Goal: Participate in discussion: Engage in conversation with other users on a specific topic

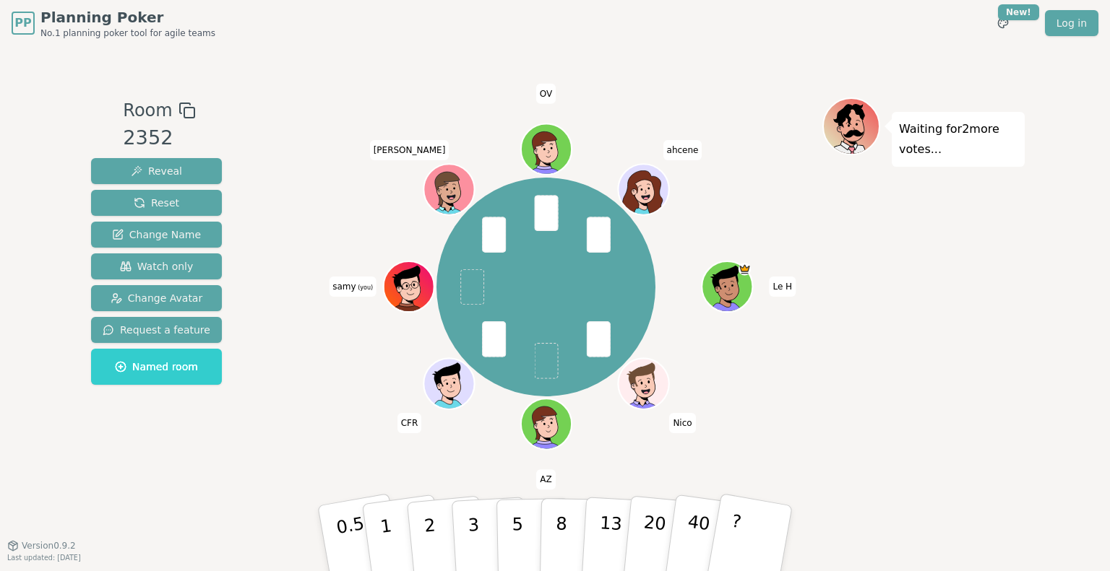
click at [267, 271] on div "Room 2352 Reveal Reset Change Name Watch only Change Avatar Request a feature N…" at bounding box center [554, 296] width 939 height 397
click at [780, 527] on button "?" at bounding box center [750, 538] width 90 height 119
click at [898, 262] on div "Waiting for AZ 's vote..." at bounding box center [923, 296] width 202 height 397
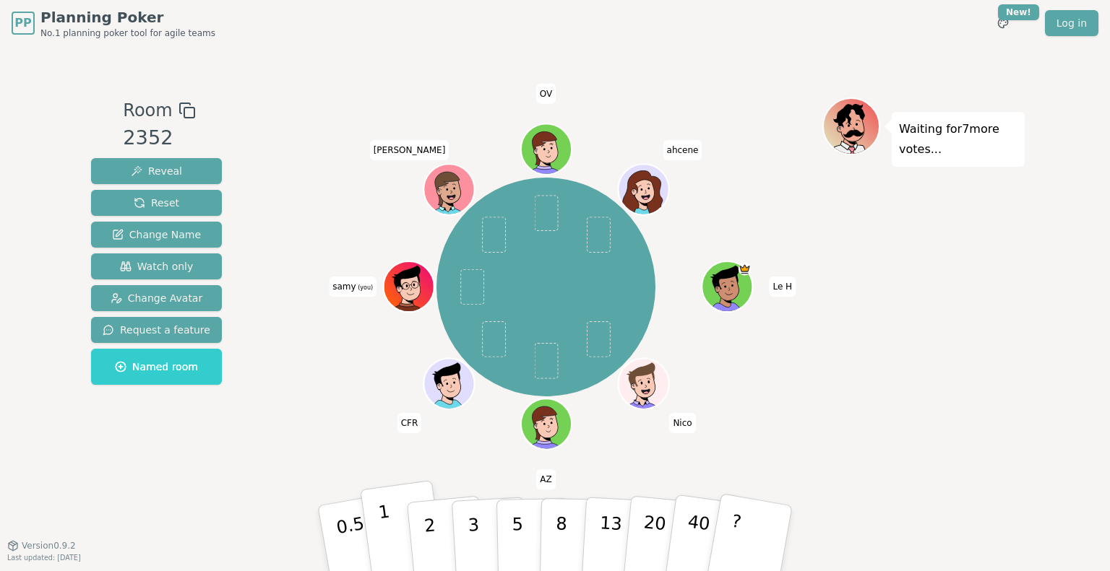
click at [387, 519] on p "1" at bounding box center [388, 540] width 22 height 79
click at [240, 363] on div "Room 2352 Reveal Reset Change Name Watch only Change Avatar Request a feature N…" at bounding box center [554, 296] width 939 height 397
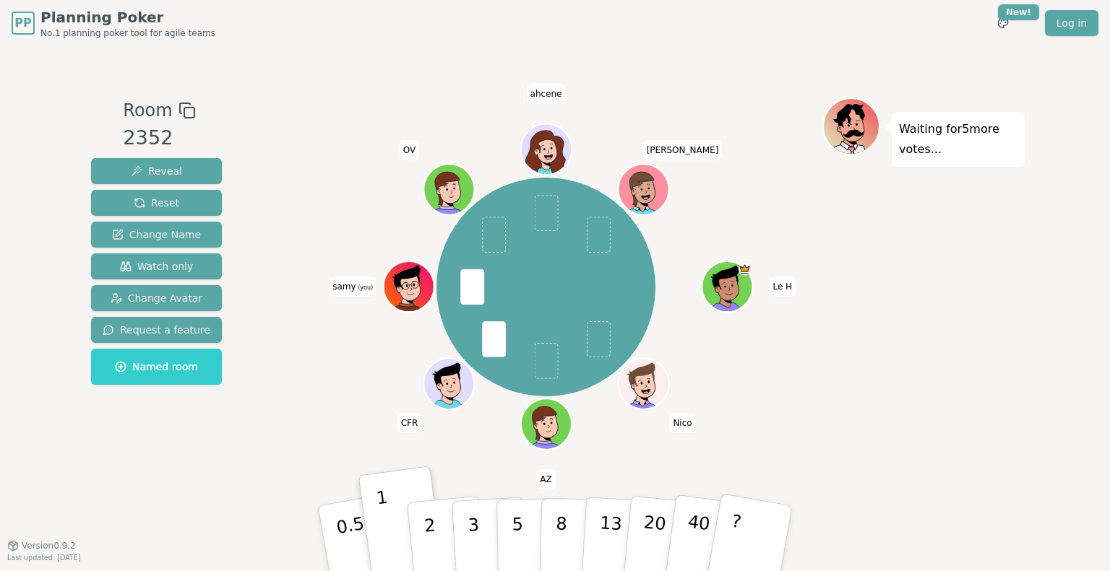
click at [240, 363] on div "Room 2352 Reveal Reset Change Name Watch only Change Avatar Request a feature N…" at bounding box center [554, 296] width 939 height 397
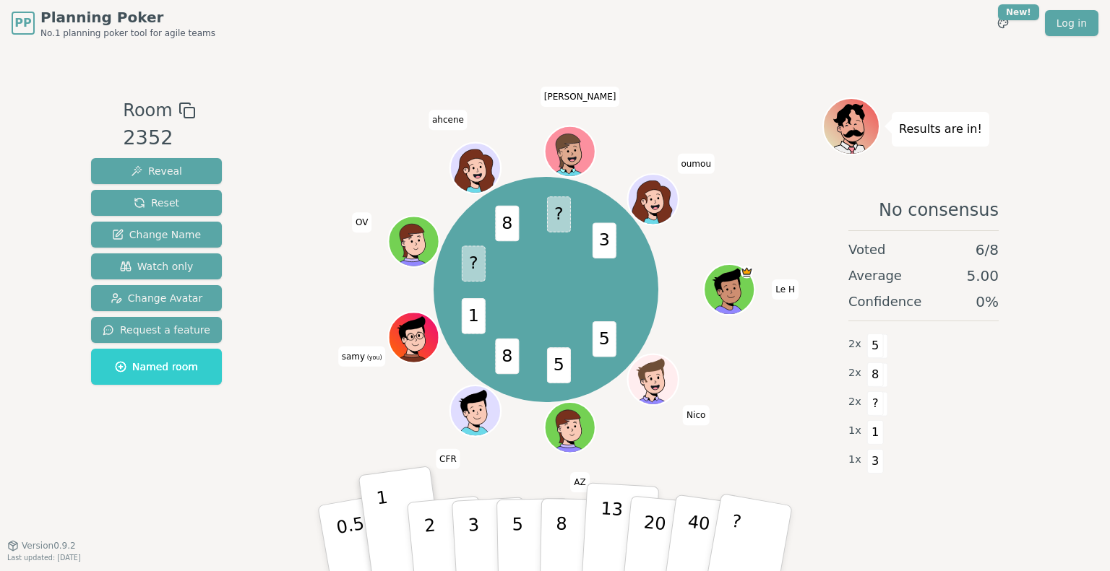
click at [613, 523] on p "13" at bounding box center [610, 537] width 27 height 79
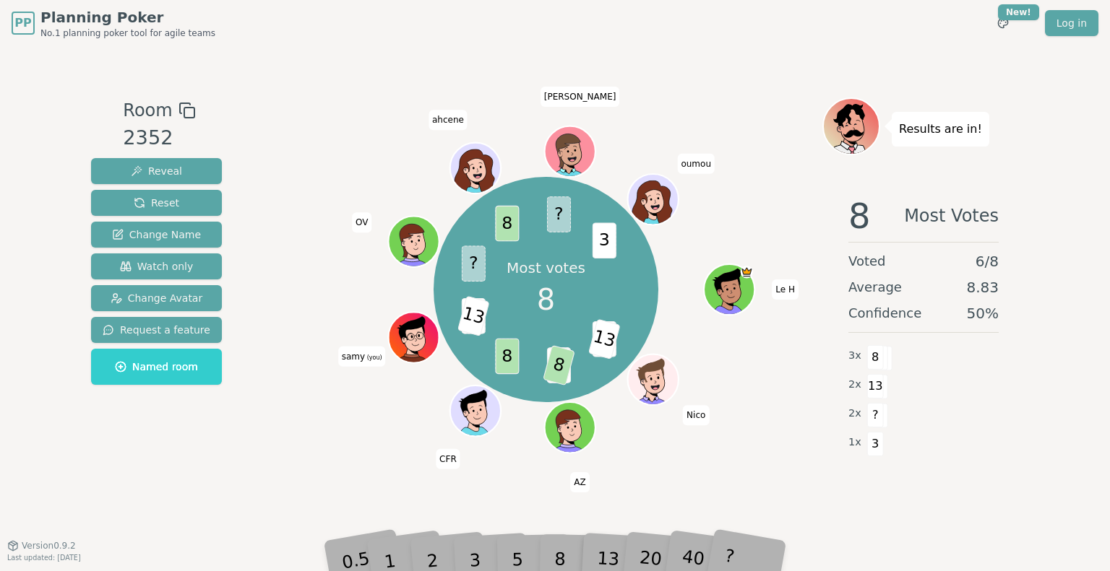
drag, startPoint x: 732, startPoint y: 69, endPoint x: 674, endPoint y: 70, distance: 57.8
click at [674, 70] on div "Room 2352 Reveal Reset Change Name Watch only Change Avatar Request a feature N…" at bounding box center [554, 295] width 939 height 499
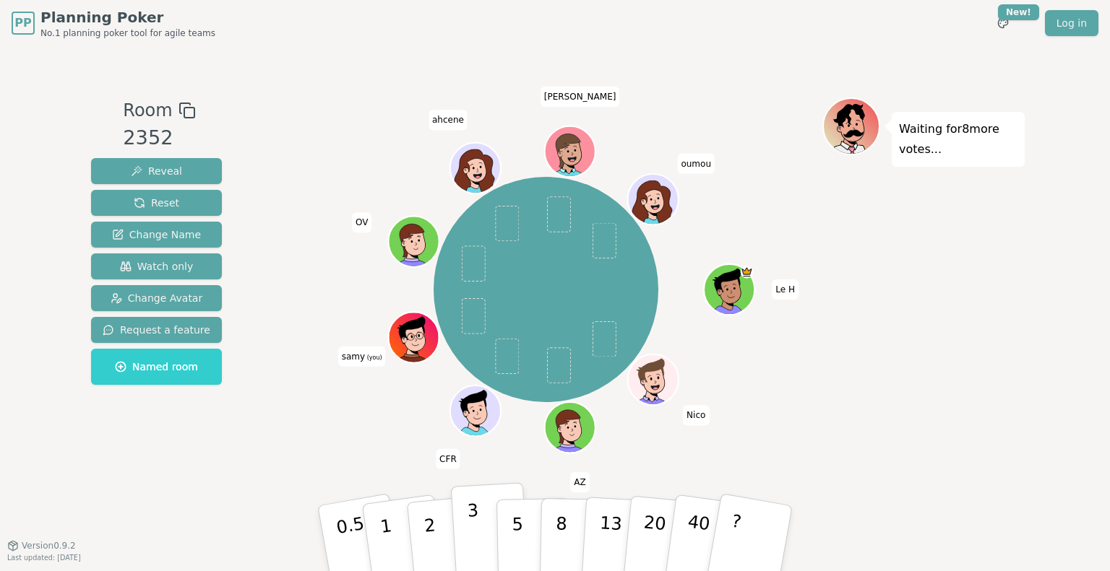
click at [474, 516] on p "3" at bounding box center [475, 540] width 16 height 79
click at [473, 311] on span at bounding box center [474, 316] width 24 height 36
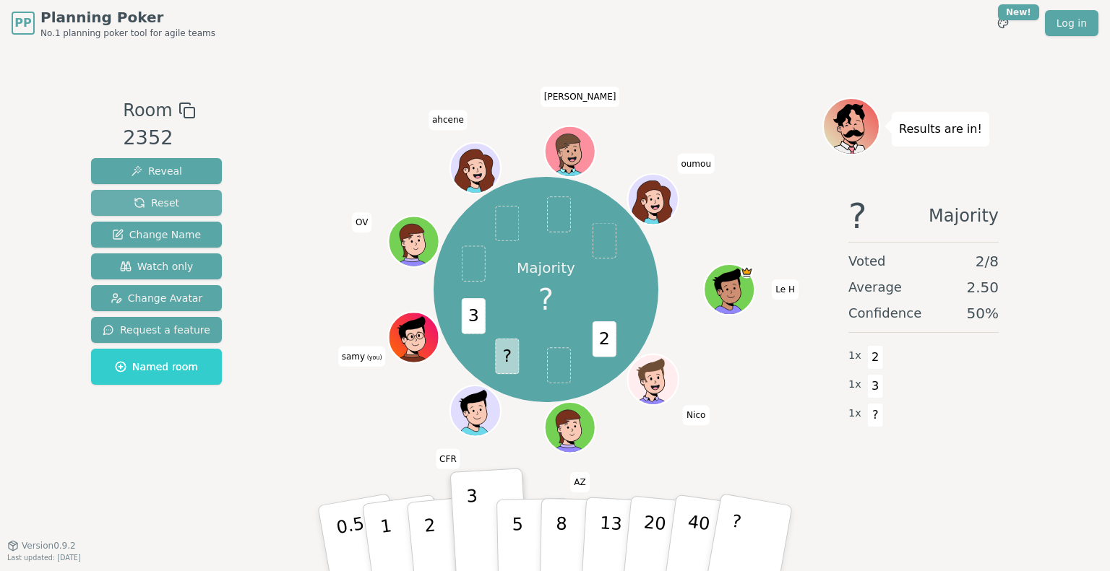
click at [174, 197] on button "Reset" at bounding box center [156, 203] width 131 height 26
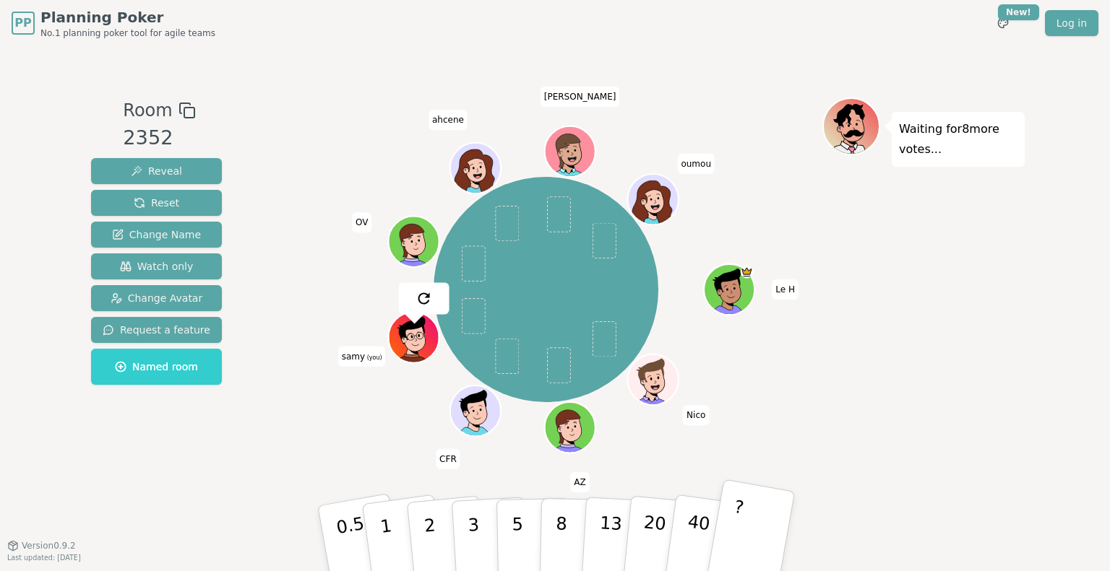
click at [735, 554] on button "?" at bounding box center [750, 538] width 90 height 119
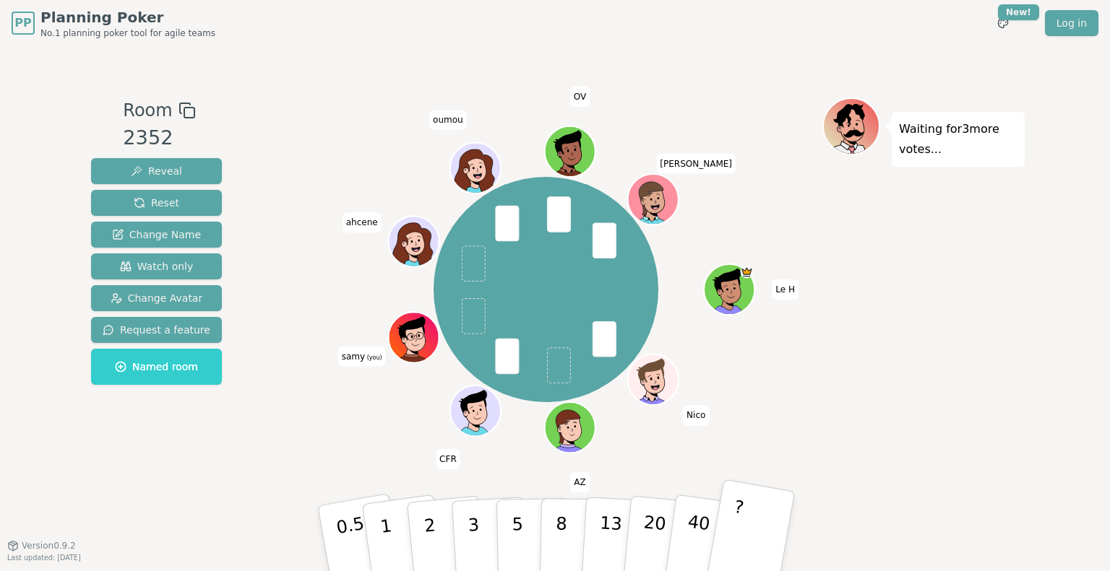
click at [731, 514] on button "?" at bounding box center [750, 538] width 90 height 119
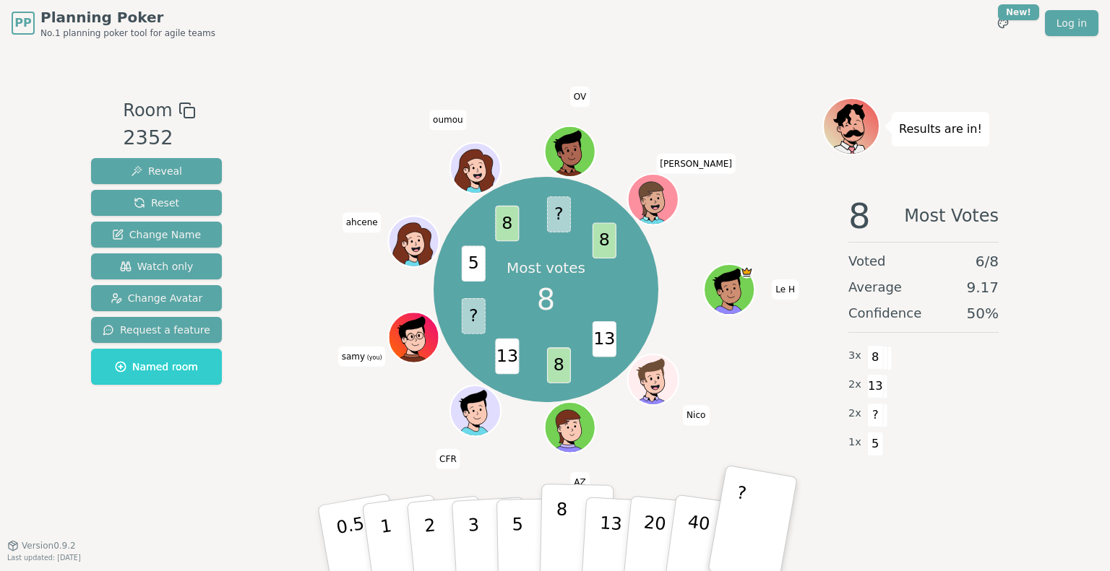
click at [561, 525] on p "8" at bounding box center [561, 538] width 12 height 78
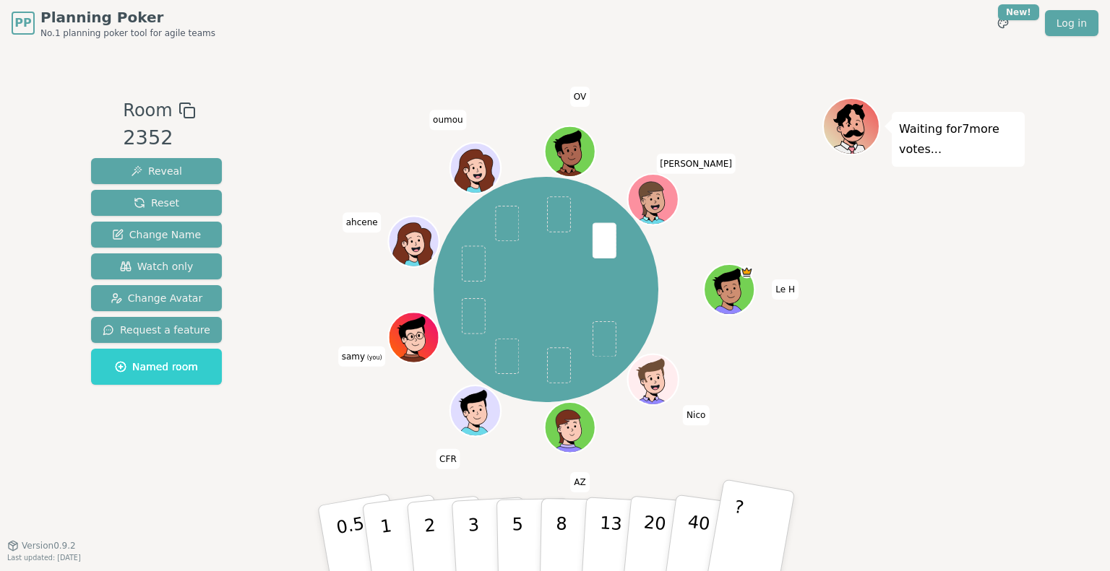
click at [734, 505] on p "?" at bounding box center [733, 536] width 22 height 79
drag, startPoint x: 712, startPoint y: 514, endPoint x: 706, endPoint y: 519, distance: 8.2
click at [709, 517] on button "40" at bounding box center [706, 538] width 86 height 117
click at [706, 519] on p "40" at bounding box center [697, 538] width 33 height 80
click at [709, 522] on button "40" at bounding box center [706, 538] width 86 height 117
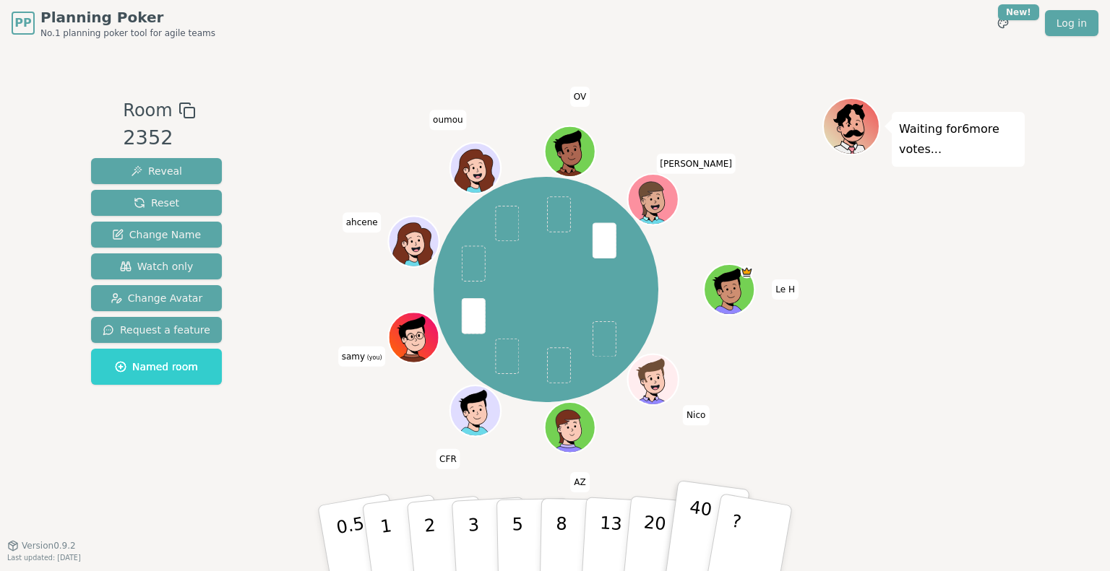
click at [702, 519] on p "40" at bounding box center [697, 538] width 33 height 80
click at [743, 510] on button "?" at bounding box center [750, 538] width 90 height 119
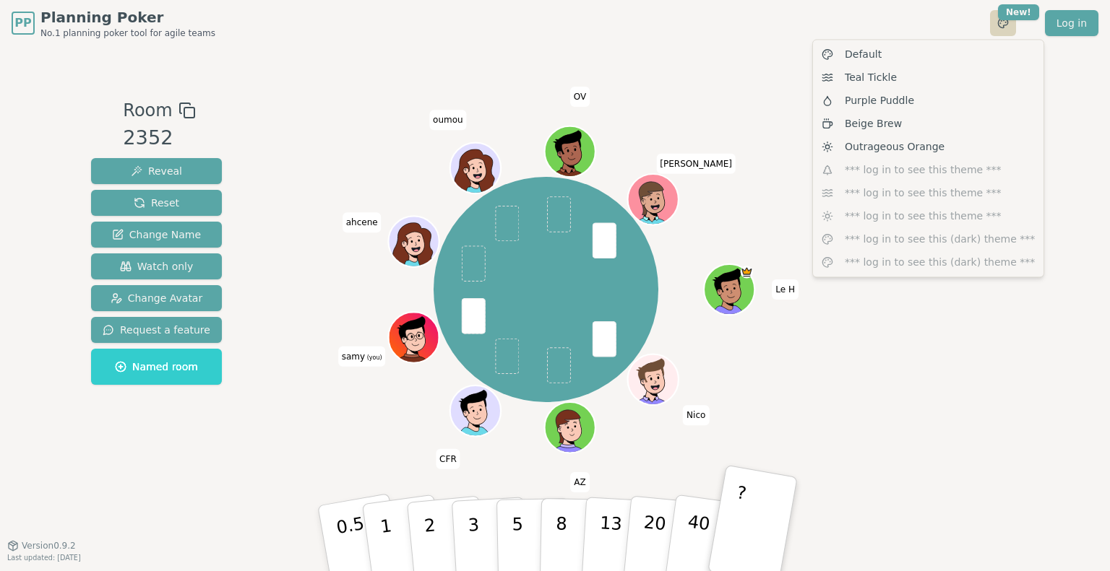
click at [1000, 31] on html "PP Planning Poker No.1 planning poker tool for agile teams Toggle theme New! Lo…" at bounding box center [555, 285] width 1110 height 571
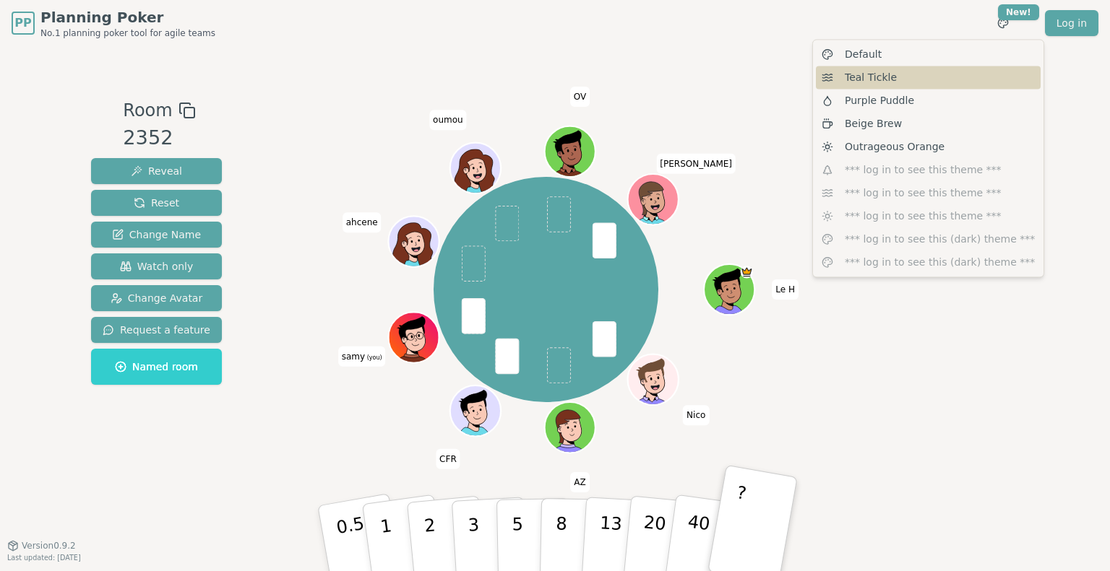
click at [907, 79] on div "Teal Tickle" at bounding box center [928, 77] width 225 height 23
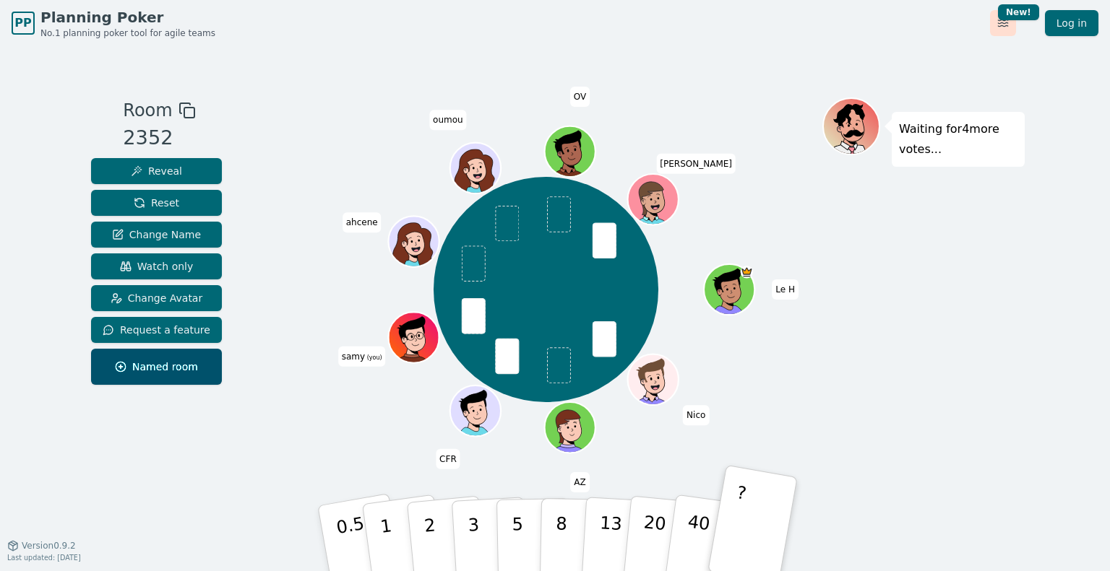
click at [1016, 20] on html "PP Planning Poker No.1 planning poker tool for agile teams Toggle theme New! Lo…" at bounding box center [555, 285] width 1110 height 571
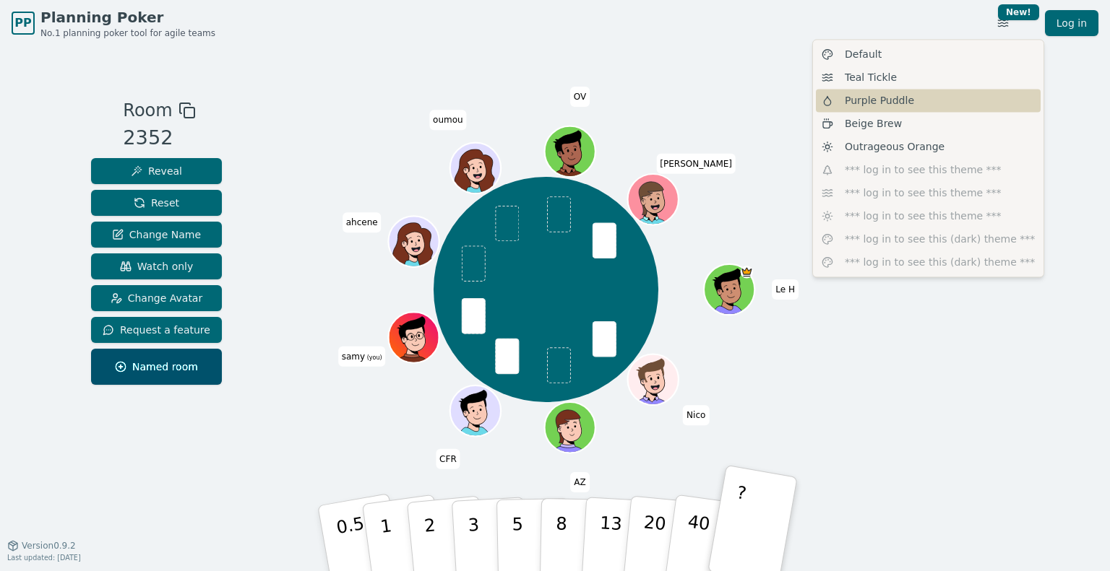
click at [897, 107] on span "Purple Puddle" at bounding box center [879, 100] width 69 height 14
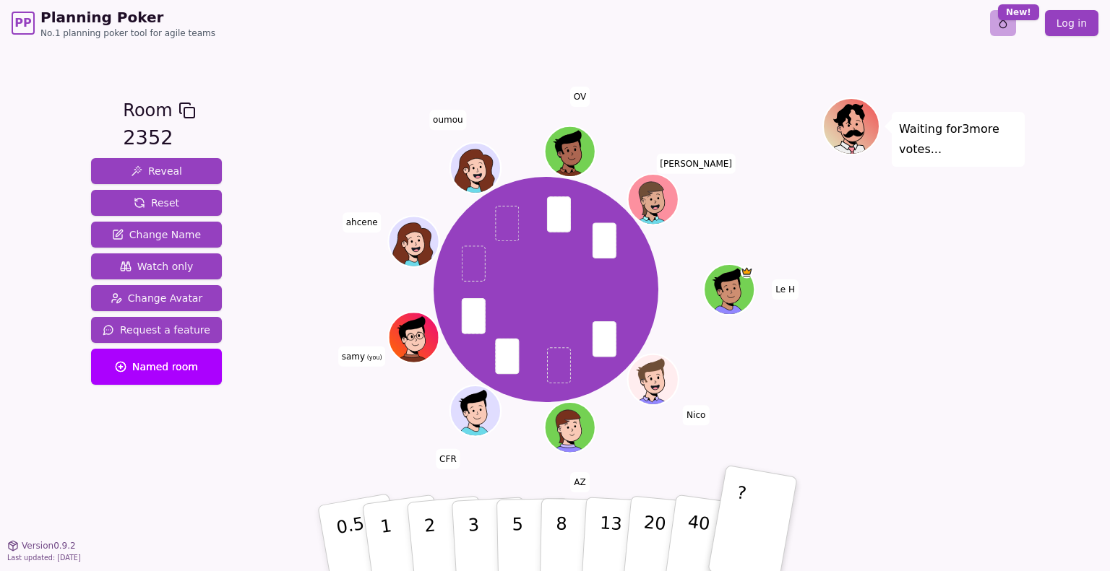
click at [1019, 25] on div "Toggle theme New! Log in [GEOGRAPHIC_DATA]" at bounding box center [1032, 23] width 131 height 26
click at [1003, 27] on html "PP Planning Poker No.1 planning poker tool for agile teams Toggle theme New! Lo…" at bounding box center [555, 285] width 1110 height 571
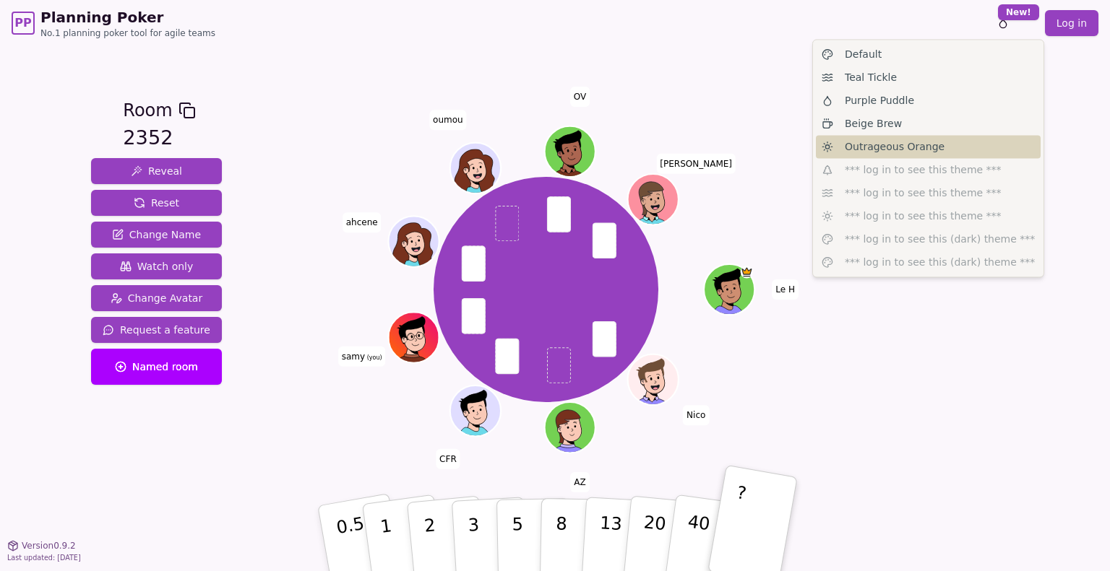
click at [905, 146] on span "Outrageous Orange" at bounding box center [895, 146] width 100 height 14
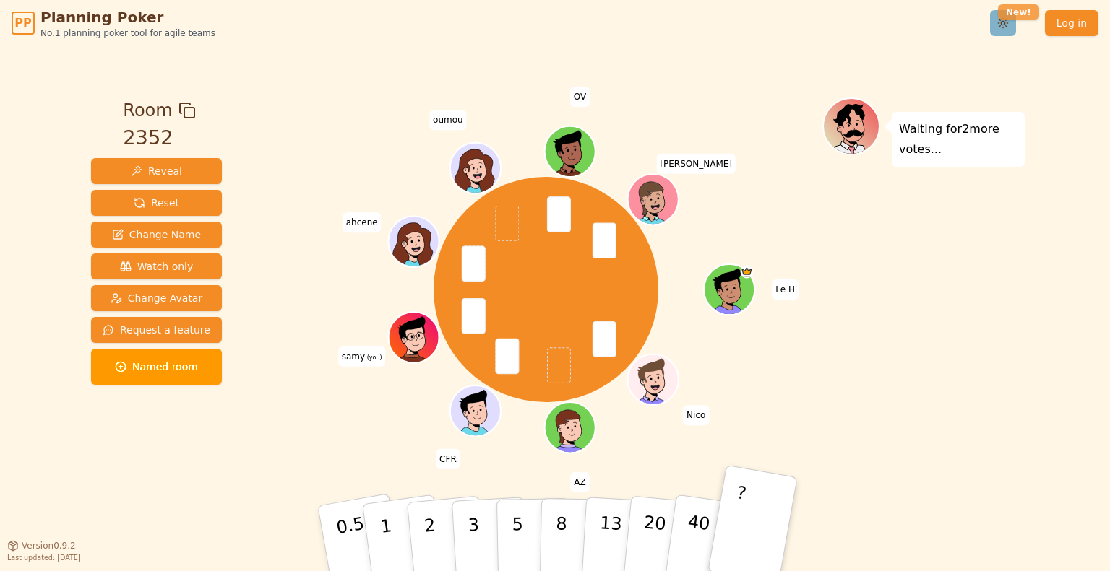
click at [1011, 15] on html "PP Planning Poker No.1 planning poker tool for agile teams Toggle theme New! Lo…" at bounding box center [555, 285] width 1110 height 571
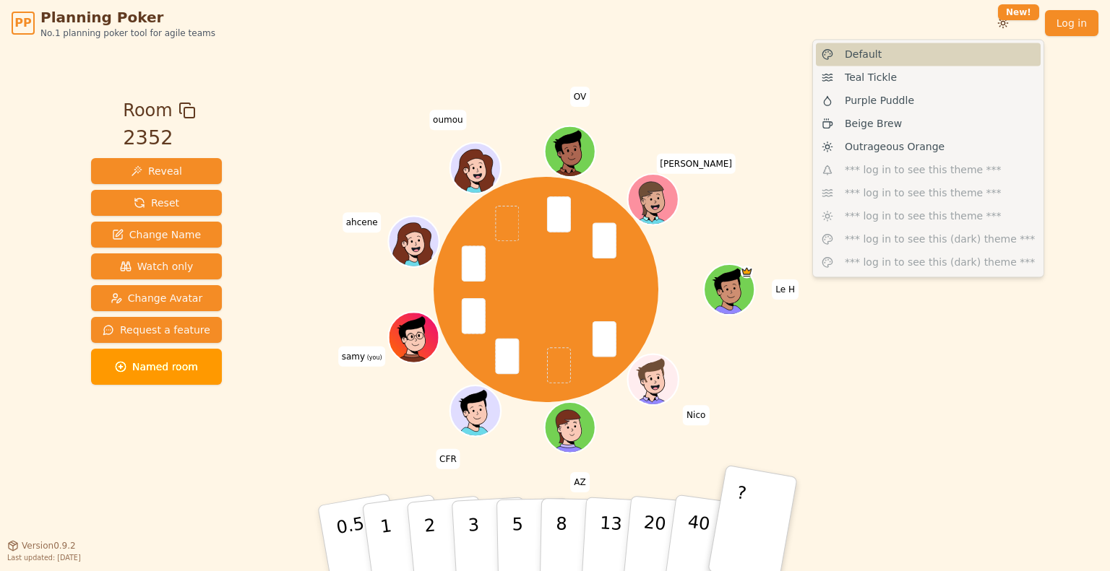
click at [882, 56] on div "Default" at bounding box center [928, 54] width 225 height 23
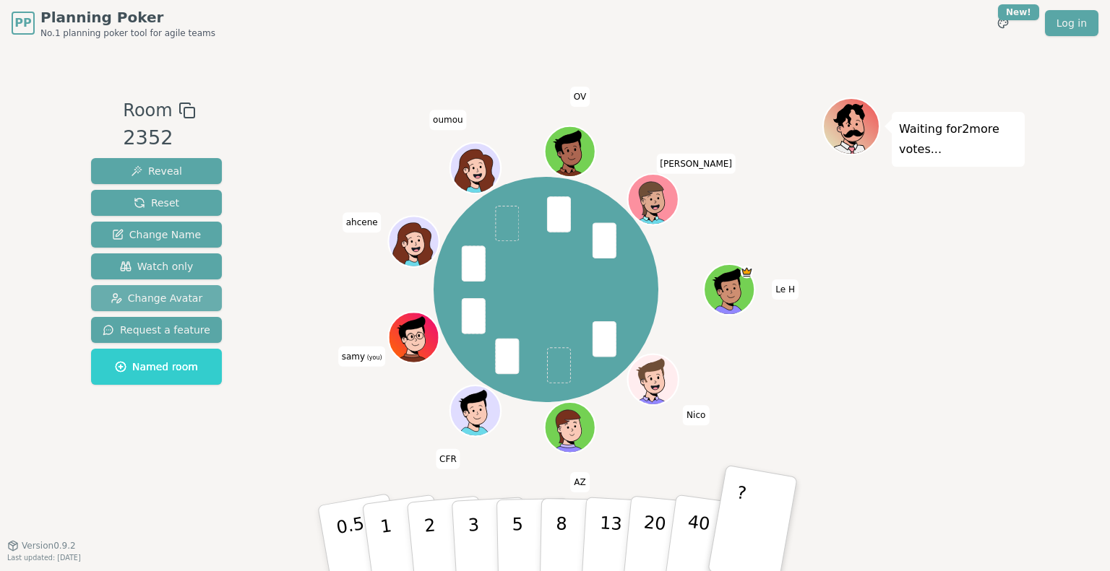
click at [168, 295] on span "Change Avatar" at bounding box center [157, 298] width 92 height 14
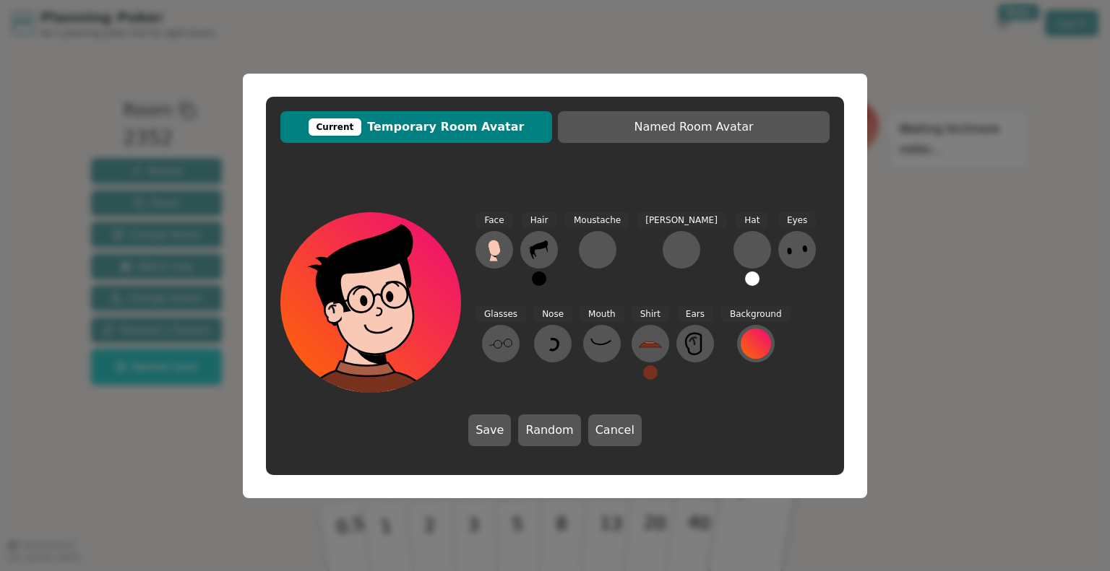
drag, startPoint x: 613, startPoint y: 426, endPoint x: 780, endPoint y: 293, distance: 213.8
click at [747, 317] on div "Face Hair Moustache [PERSON_NAME] Hat Eyes Glasses Nose Mouth Shirt Ears Backgr…" at bounding box center [555, 329] width 578 height 263
click at [519, 325] on button at bounding box center [501, 344] width 38 height 38
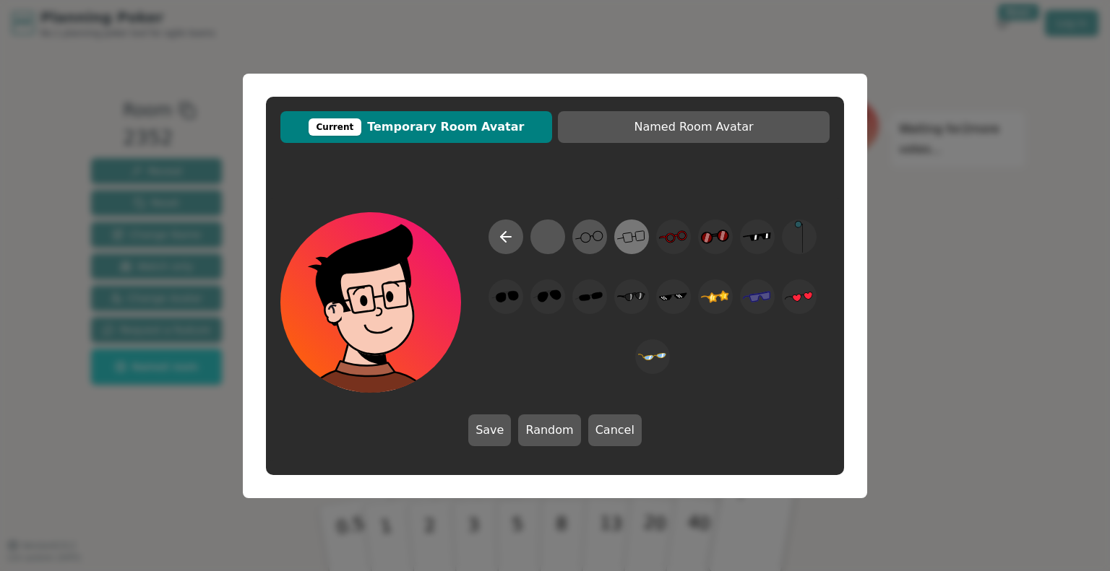
click at [626, 241] on icon at bounding box center [631, 236] width 28 height 33
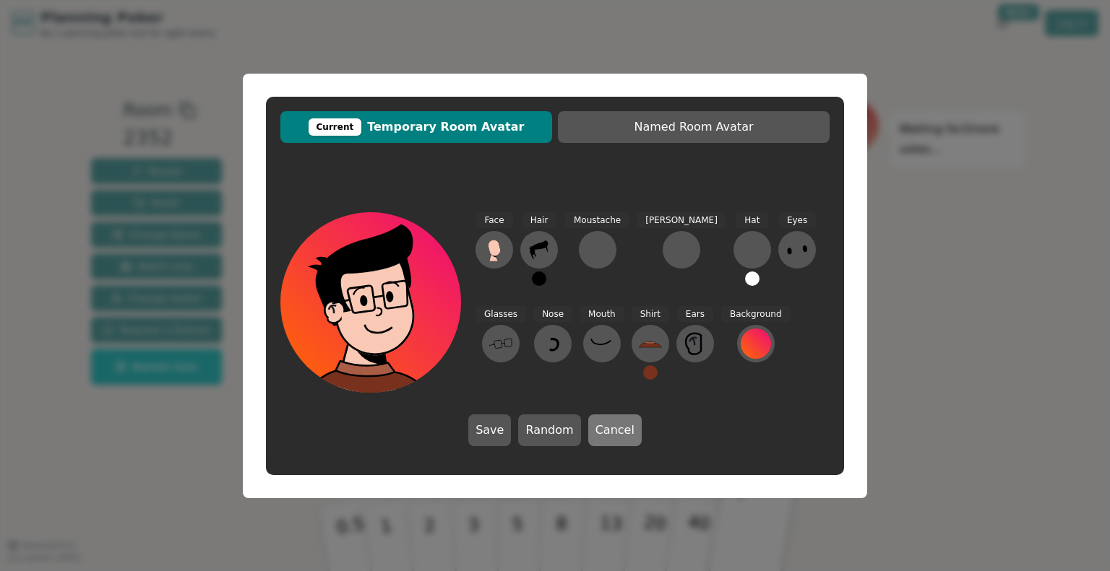
click at [626, 426] on button "Cancel" at bounding box center [614, 431] width 53 height 32
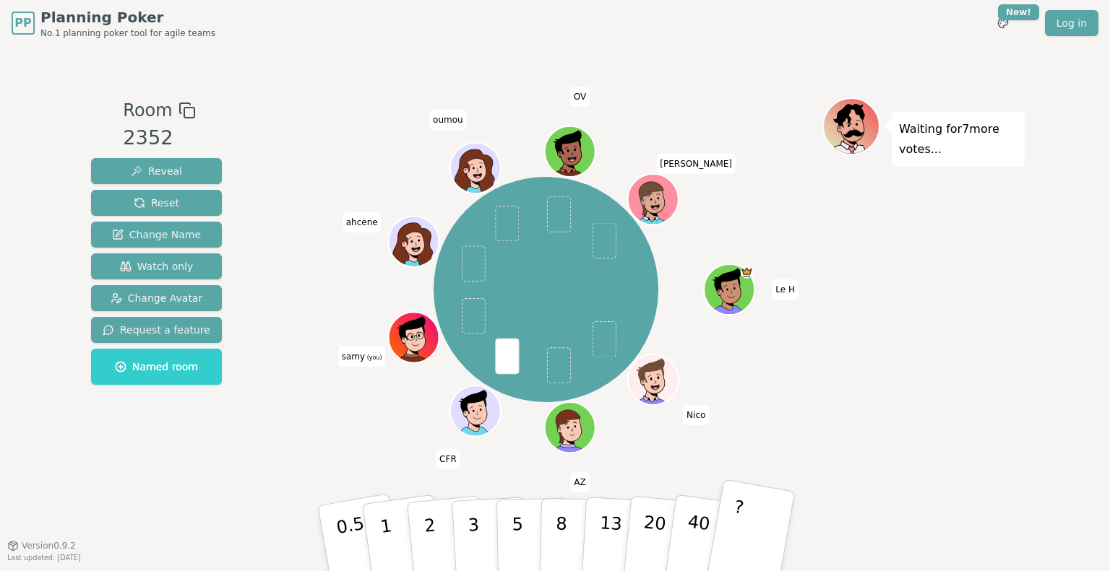
click at [730, 532] on p "?" at bounding box center [733, 536] width 22 height 79
click at [438, 532] on button "2" at bounding box center [446, 539] width 82 height 115
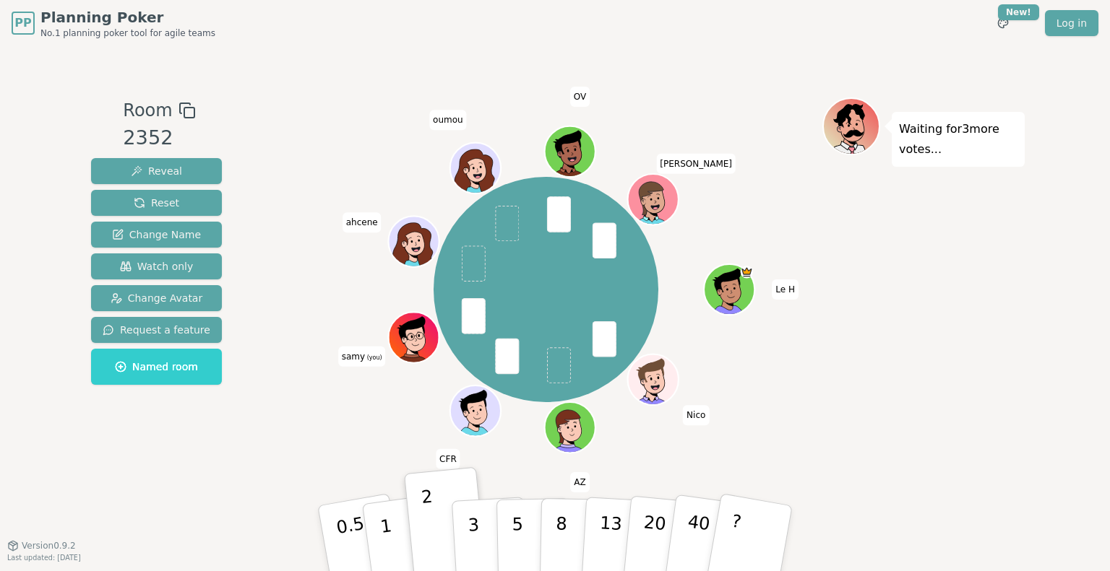
click at [324, 459] on div "Le H Nico AZ CFR samy (you) [PERSON_NAME] OV [PERSON_NAME]" at bounding box center [545, 296] width 553 height 397
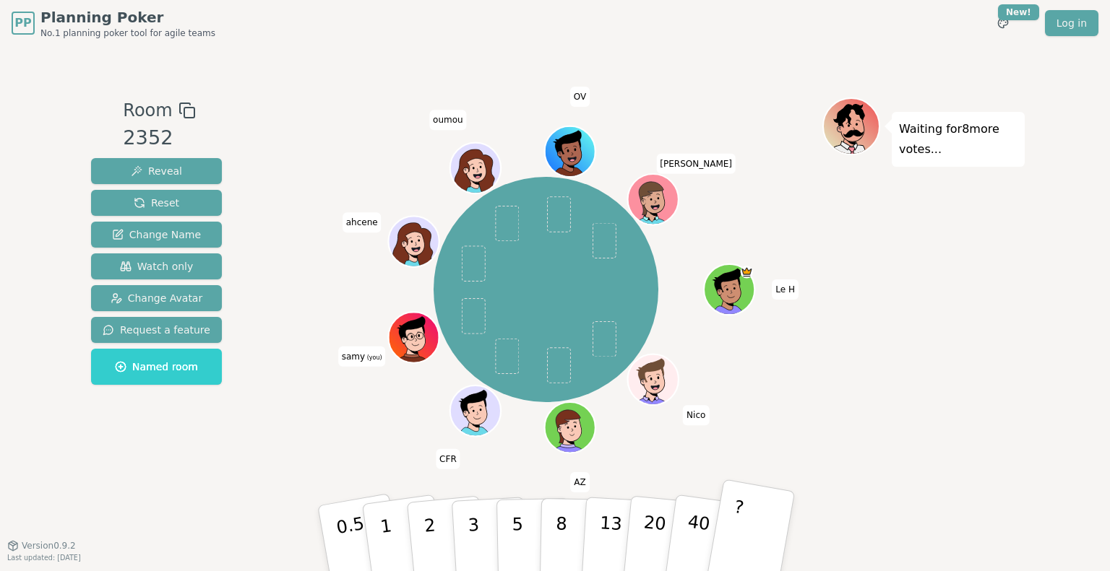
click at [744, 515] on button "?" at bounding box center [750, 538] width 90 height 119
click at [658, 520] on p "20" at bounding box center [654, 537] width 30 height 79
click at [685, 522] on button "40" at bounding box center [706, 538] width 86 height 117
click at [643, 515] on button "20" at bounding box center [663, 539] width 82 height 115
click at [613, 517] on p "13" at bounding box center [610, 537] width 27 height 79
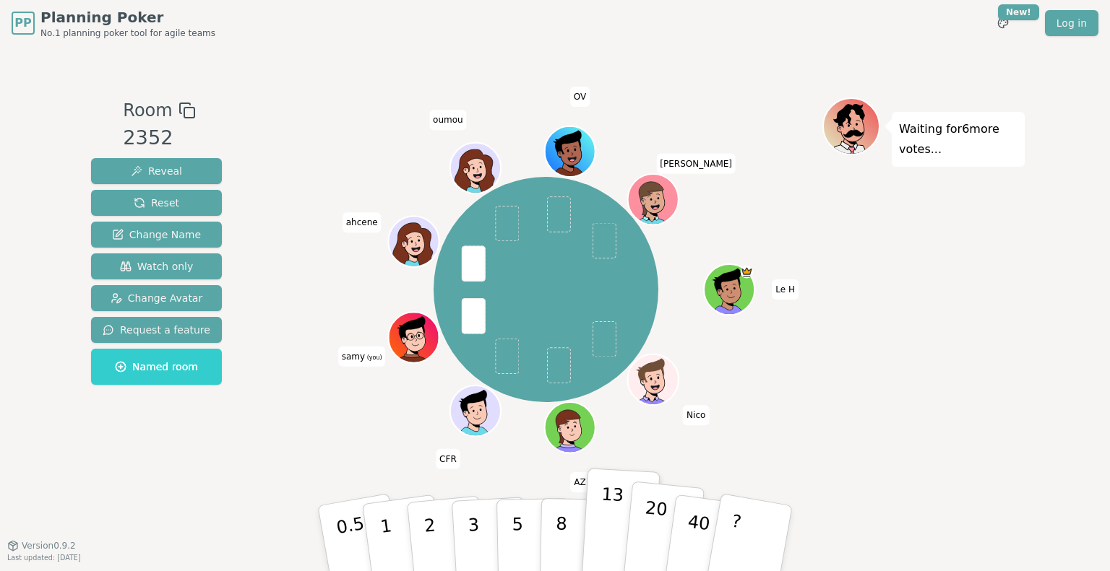
click at [655, 522] on p "20" at bounding box center [654, 537] width 30 height 79
click at [183, 179] on button "Reveal" at bounding box center [156, 171] width 131 height 26
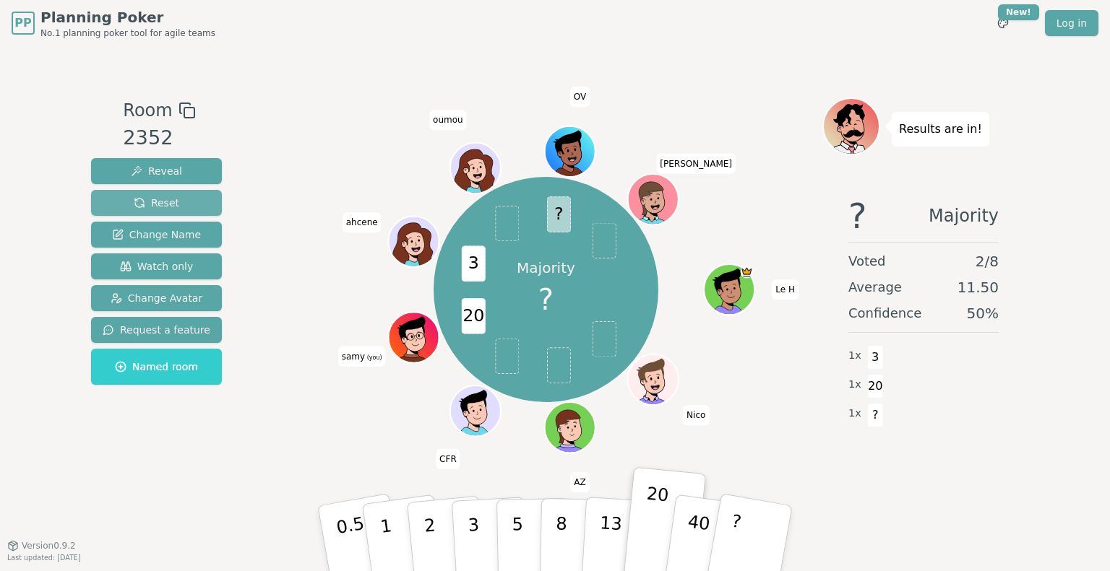
click at [177, 197] on button "Reset" at bounding box center [156, 203] width 131 height 26
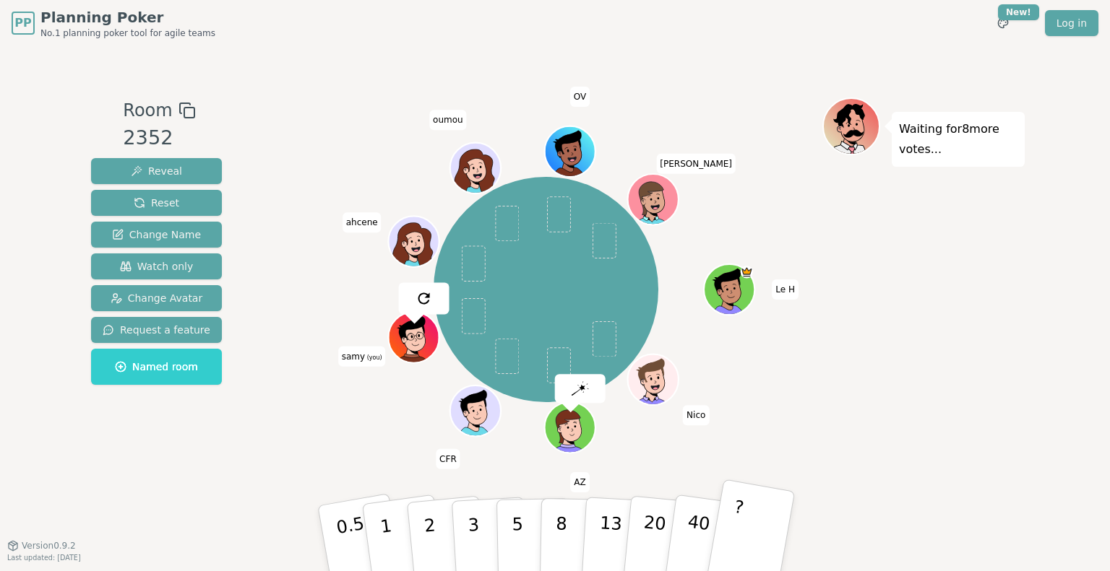
click at [751, 533] on button "?" at bounding box center [750, 538] width 90 height 119
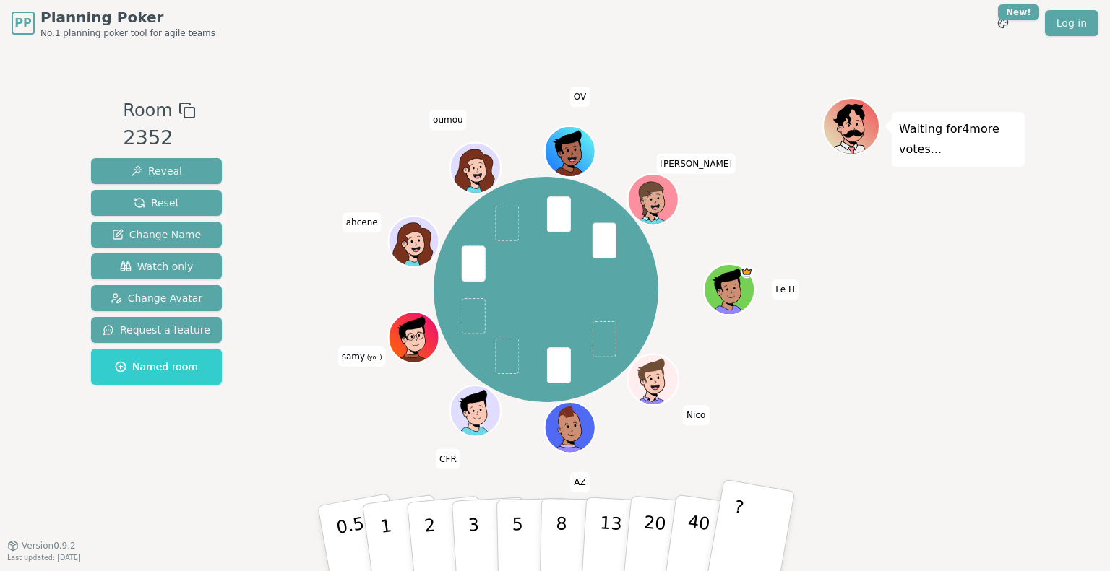
click at [744, 538] on button "?" at bounding box center [750, 538] width 90 height 119
